Goal: Task Accomplishment & Management: Use online tool/utility

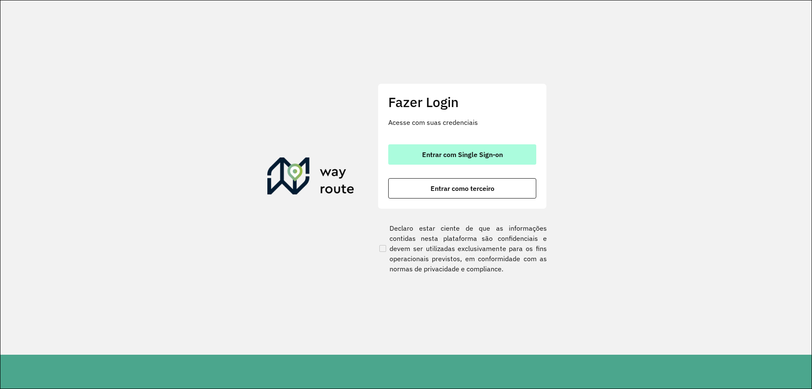
click at [470, 155] on span "Entrar com Single Sign-on" at bounding box center [462, 154] width 81 height 7
